Goal: Check status

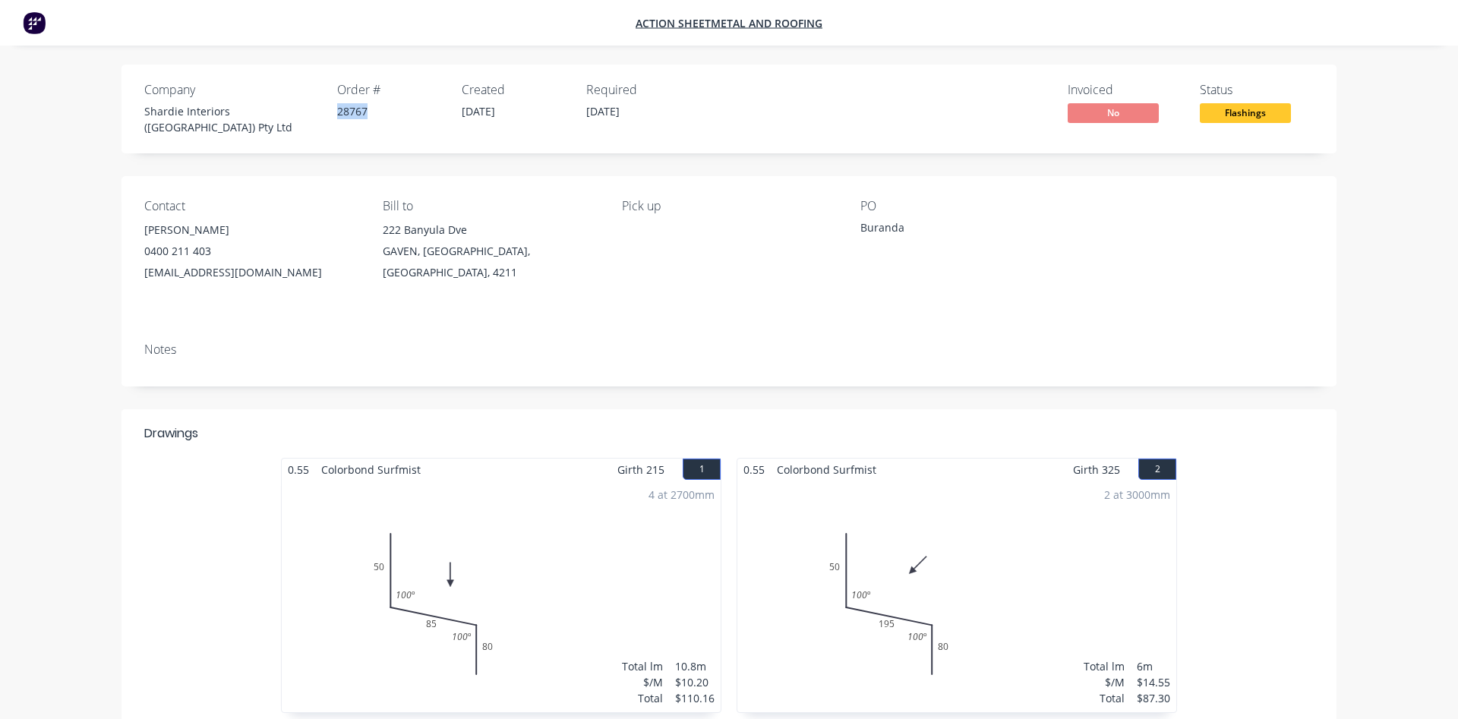
drag, startPoint x: 338, startPoint y: 107, endPoint x: 373, endPoint y: 115, distance: 35.7
click at [373, 115] on div "28767" at bounding box center [390, 111] width 106 height 16
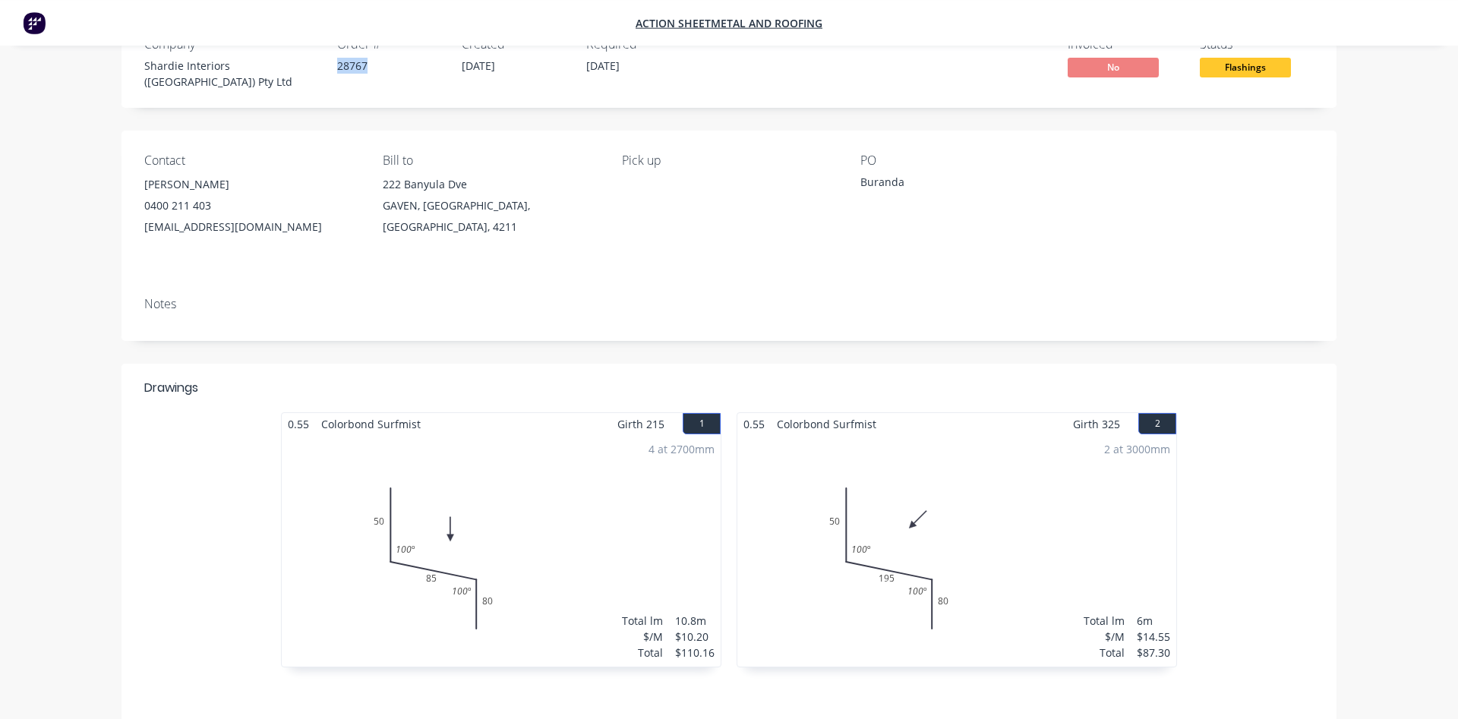
scroll to position [155, 0]
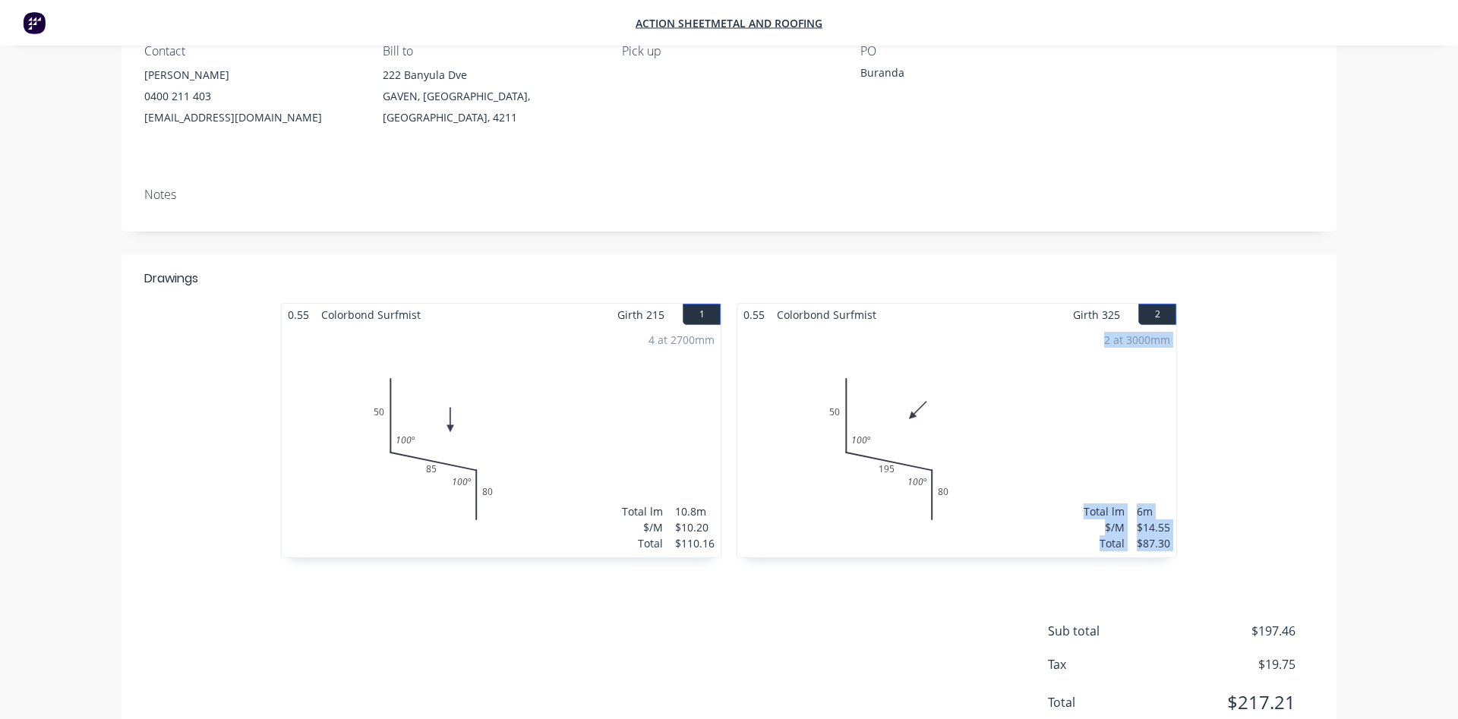
drag, startPoint x: 714, startPoint y: 537, endPoint x: 716, endPoint y: 593, distance: 55.4
click at [716, 593] on div "Drawings 0.55 Colorbond Surfmist Girth 215 1 0 50 85 80 100 º 100 º 0 50 85 80 …" at bounding box center [728, 504] width 1215 height 500
click at [753, 602] on div "Drawings 0.55 Colorbond Surfmist Girth 215 1 0 50 85 80 100 º 100 º 0 50 85 80 …" at bounding box center [728, 504] width 1215 height 500
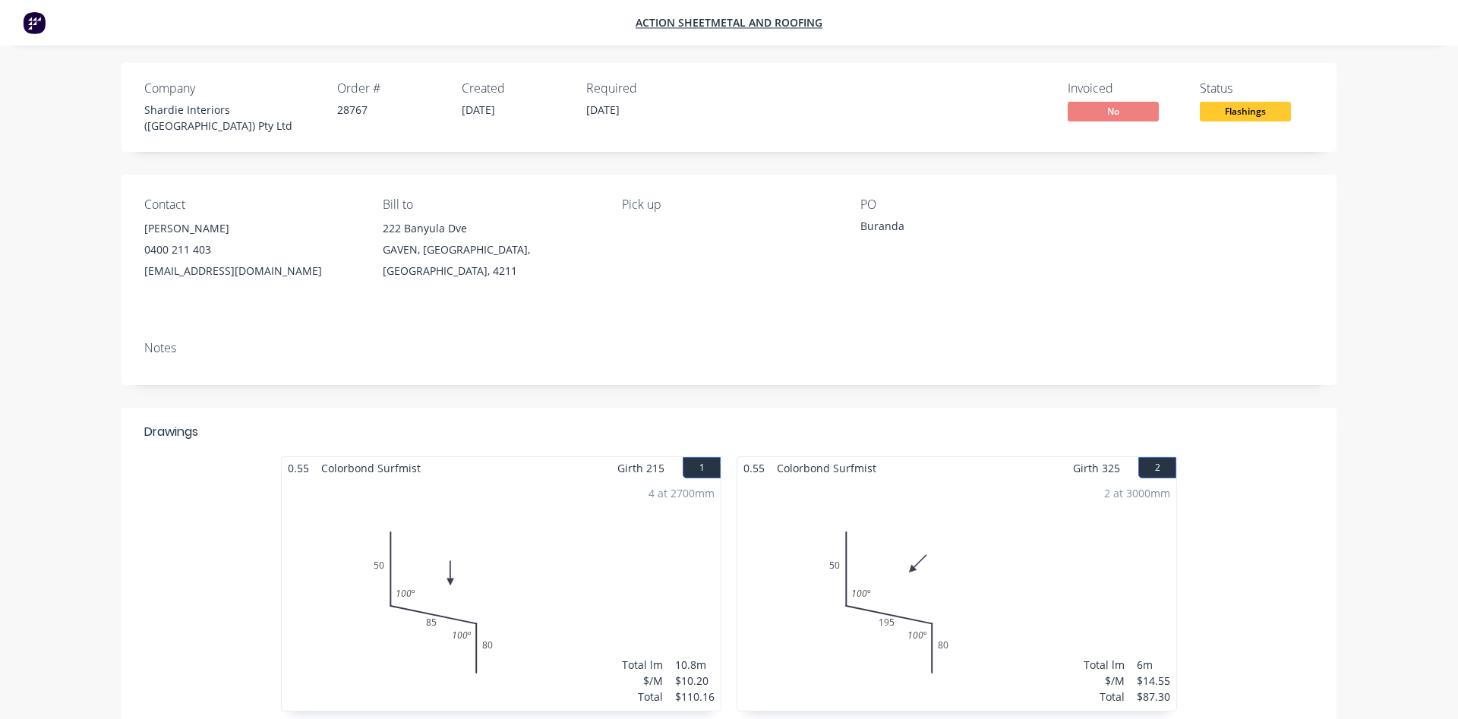
scroll to position [0, 0]
drag, startPoint x: 337, startPoint y: 110, endPoint x: 376, endPoint y: 114, distance: 38.9
click at [376, 114] on div "28767" at bounding box center [390, 111] width 106 height 16
copy div "28767"
